Goal: Information Seeking & Learning: Learn about a topic

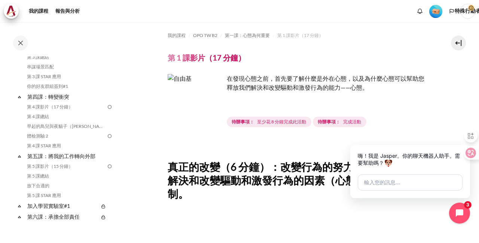
scroll to position [230, 0]
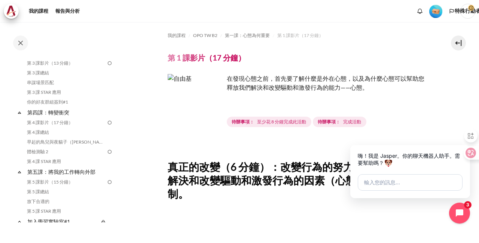
click at [116, 140] on div "已完成 12% 3 / 25 擴張 坍塌 歡迎！ 突出顯示" at bounding box center [60, 132] width 120 height 220
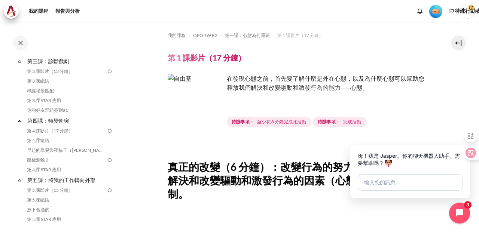
drag, startPoint x: 118, startPoint y: 149, endPoint x: 118, endPoint y: 138, distance: 11.2
type textarea "早起的鳥兒與夜貓子（Macro 的故事）"
click at [118, 138] on div "已完成 12% 3 / 25 擴張 坍塌 歡迎！ 突出顯示" at bounding box center [60, 132] width 120 height 220
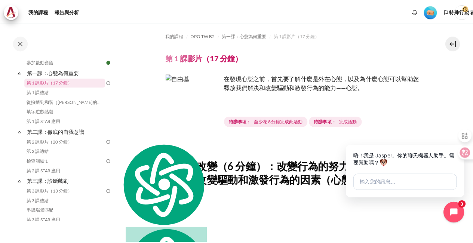
scroll to position [99, 0]
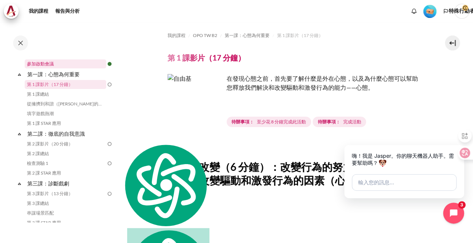
click at [42, 64] on font "參加啟動會議" at bounding box center [40, 64] width 27 height 6
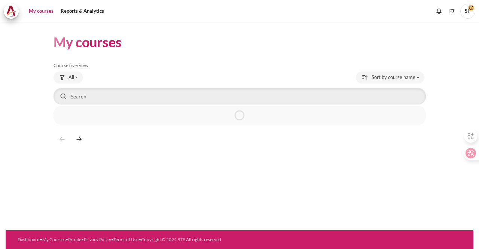
scroll to position [1482, 0]
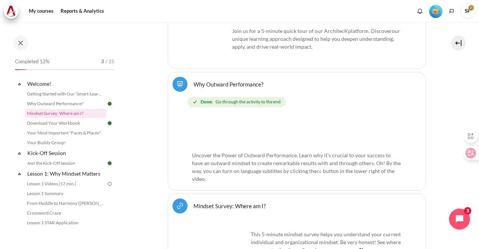
scroll to position [320, 0]
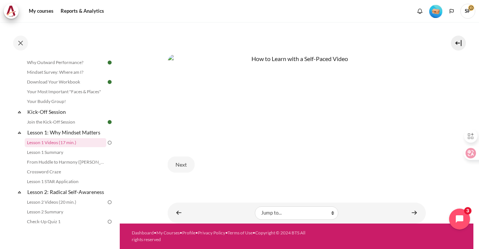
scroll to position [263, 0]
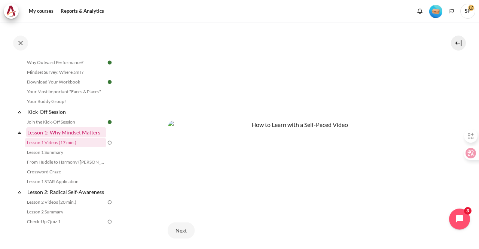
click at [85, 133] on link "Lesson 1: Why Mindset Matters" at bounding box center [66, 132] width 80 height 10
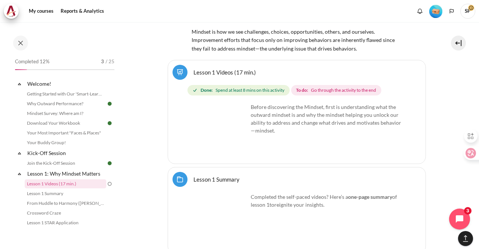
scroll to position [1098, 0]
